Goal: Find specific page/section

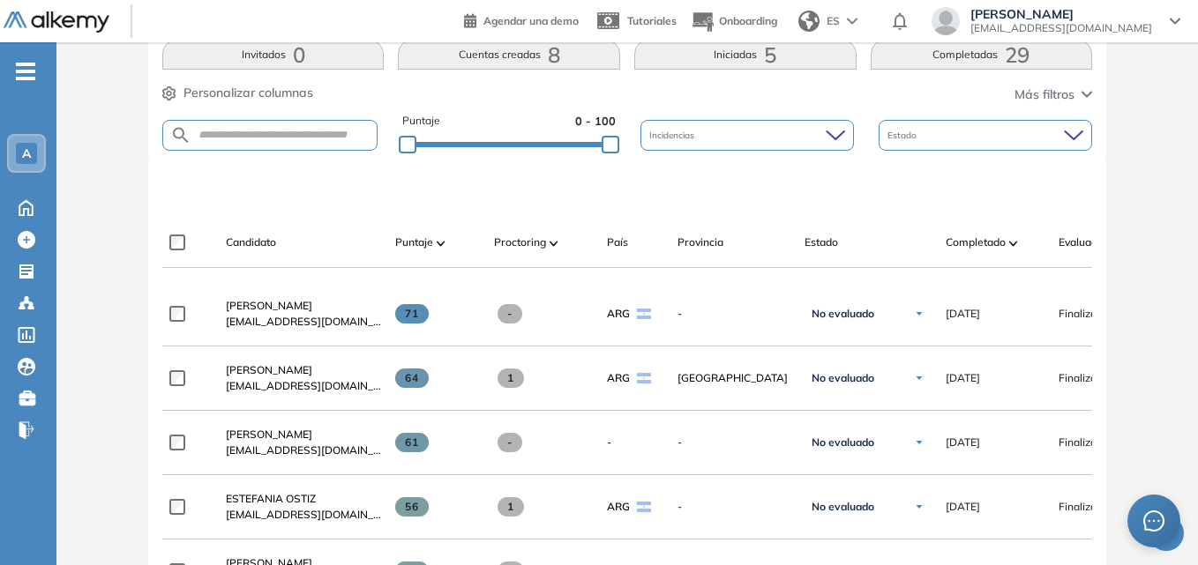
scroll to position [8, 0]
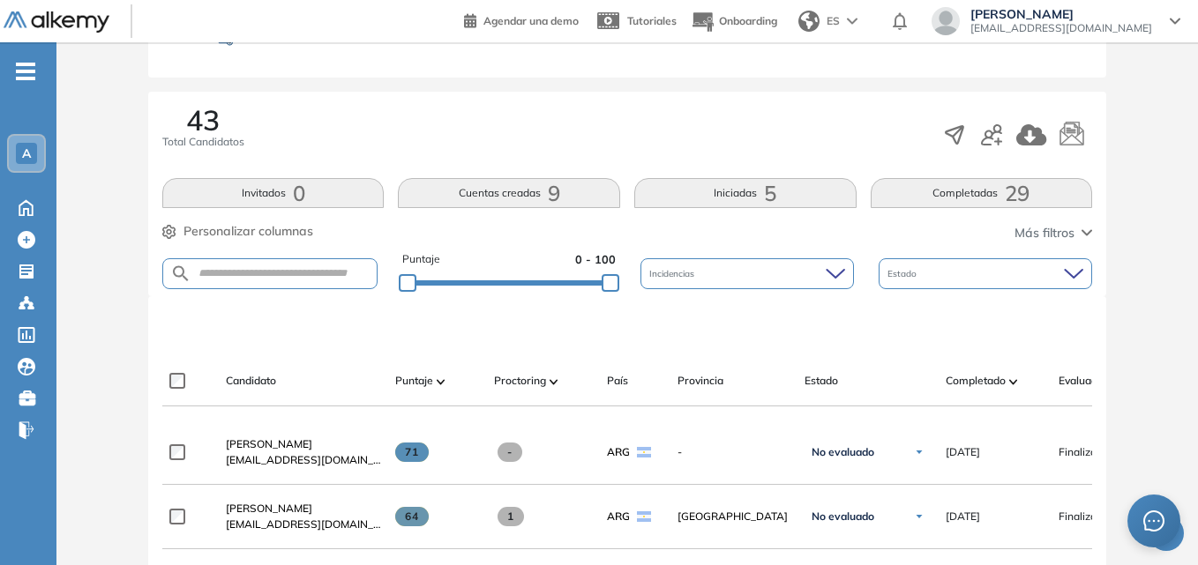
scroll to position [176, 0]
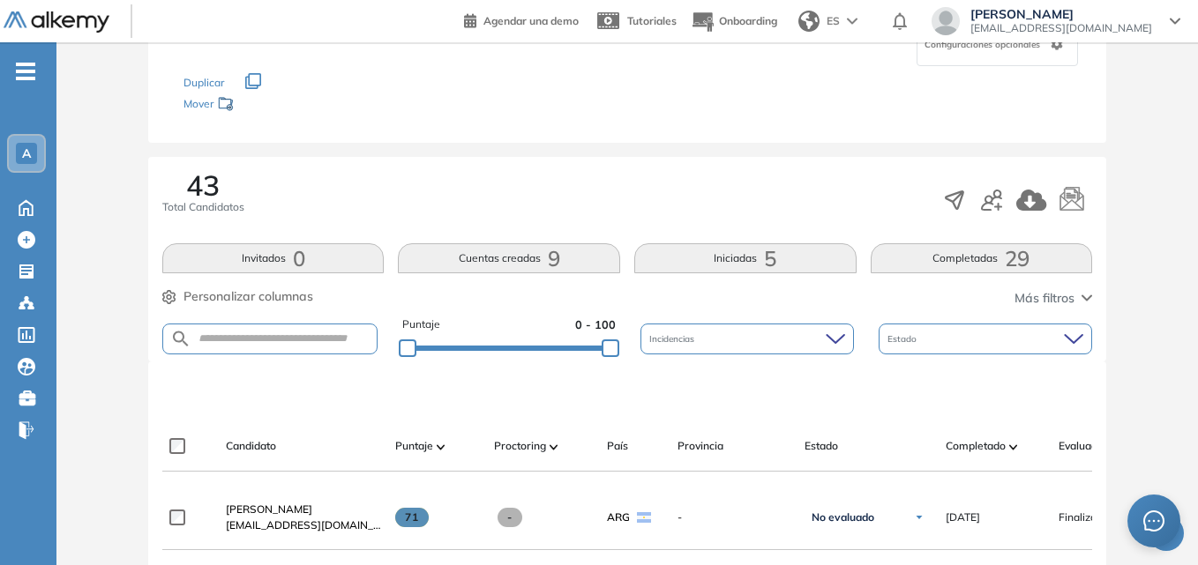
click at [24, 153] on span "A" at bounding box center [26, 153] width 9 height 14
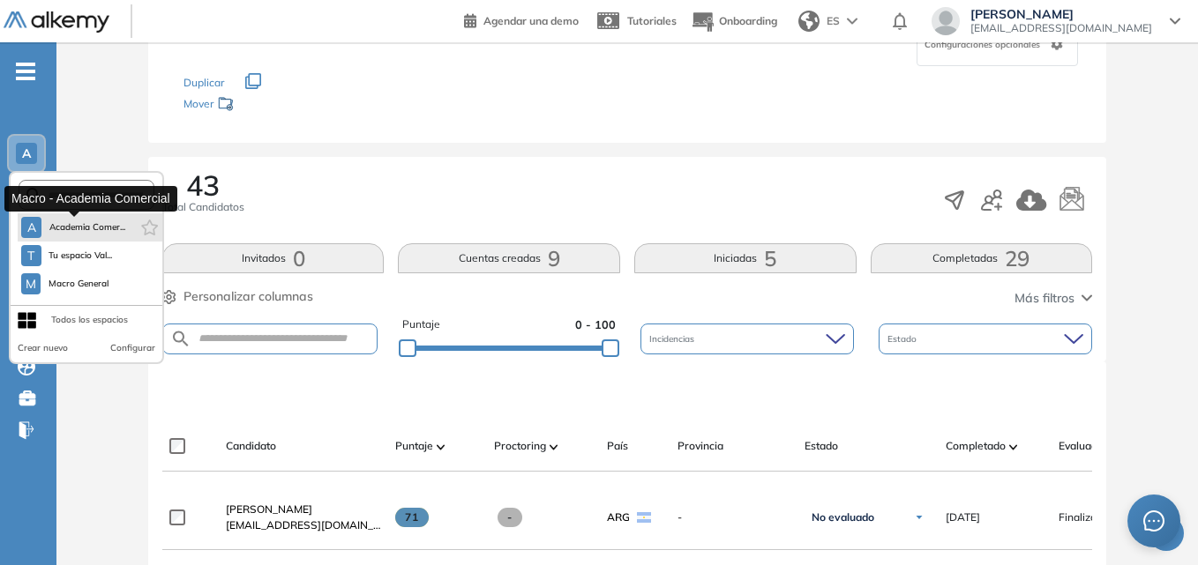
click at [89, 226] on span "Academia Comer..." at bounding box center [87, 228] width 77 height 14
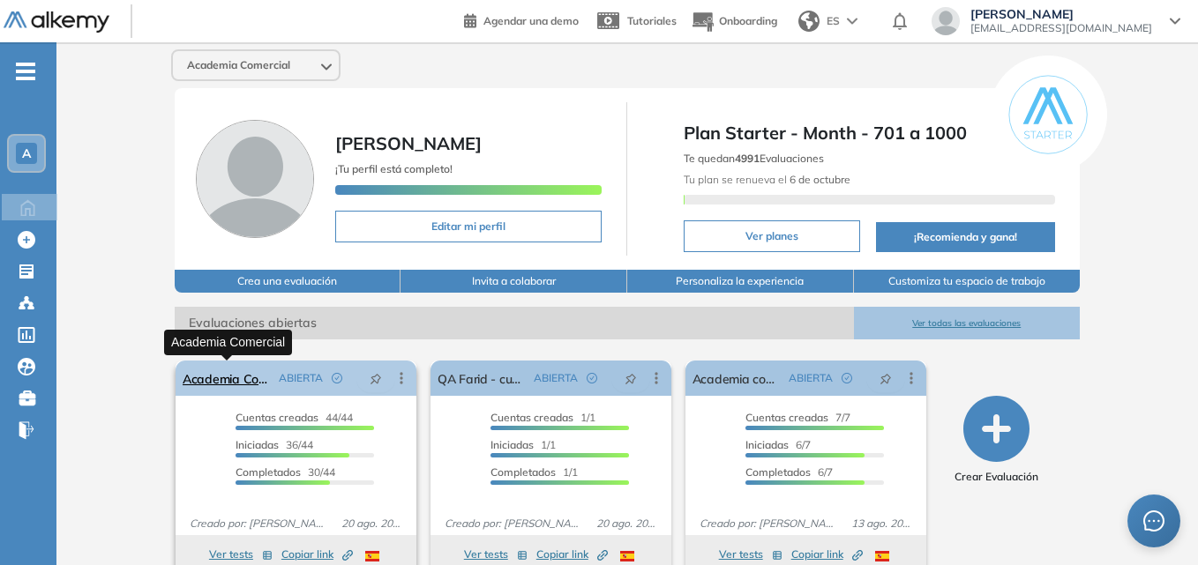
click at [221, 374] on link "Academia Comercial" at bounding box center [227, 378] width 89 height 35
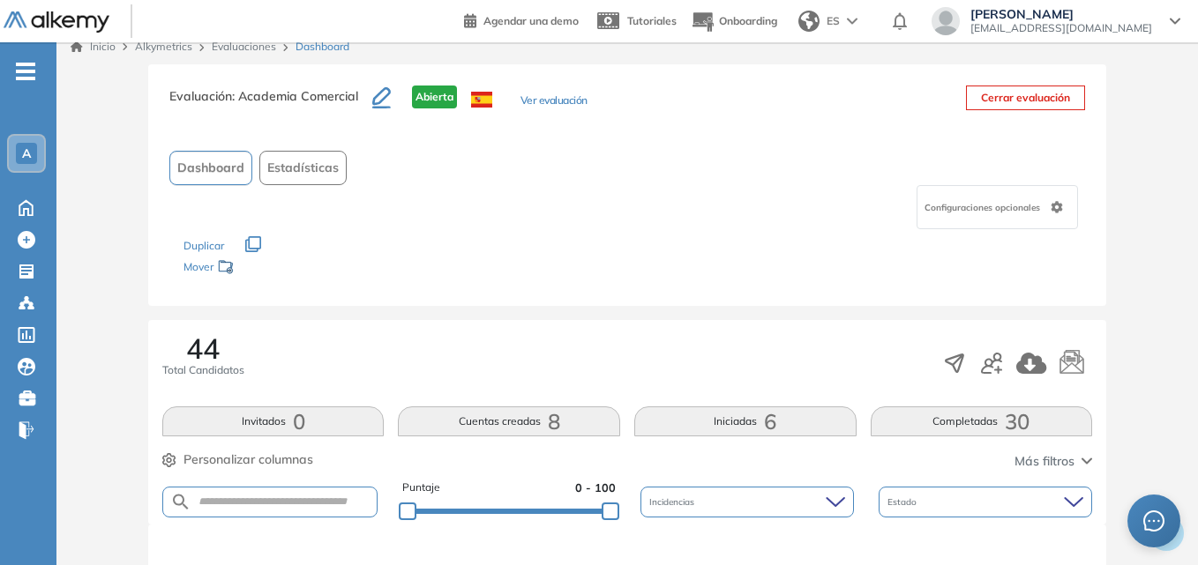
scroll to position [353, 0]
